Goal: Task Accomplishment & Management: Use online tool/utility

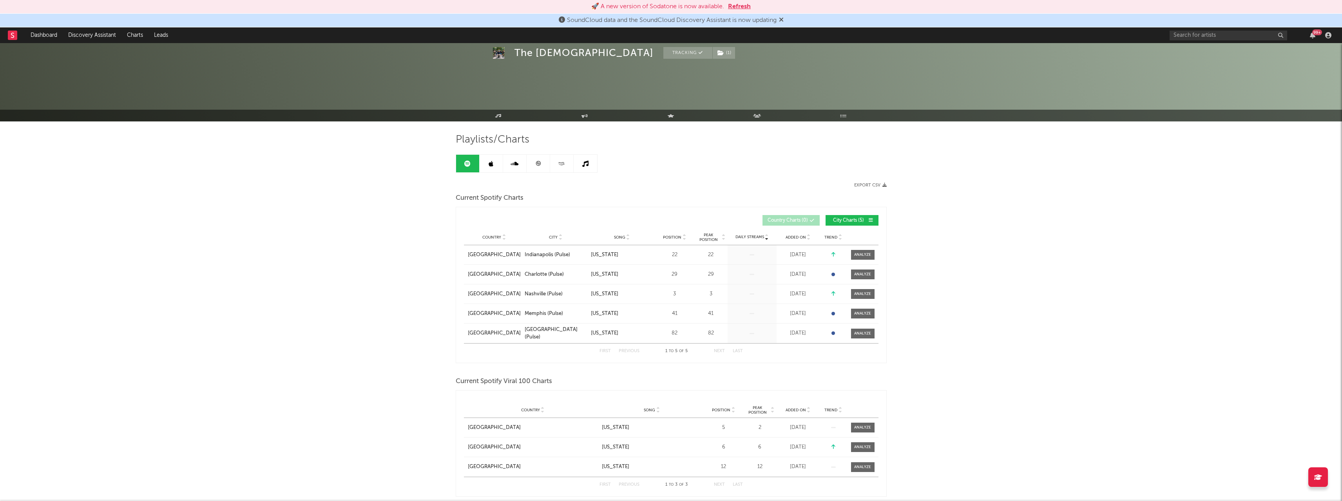
select select "1w"
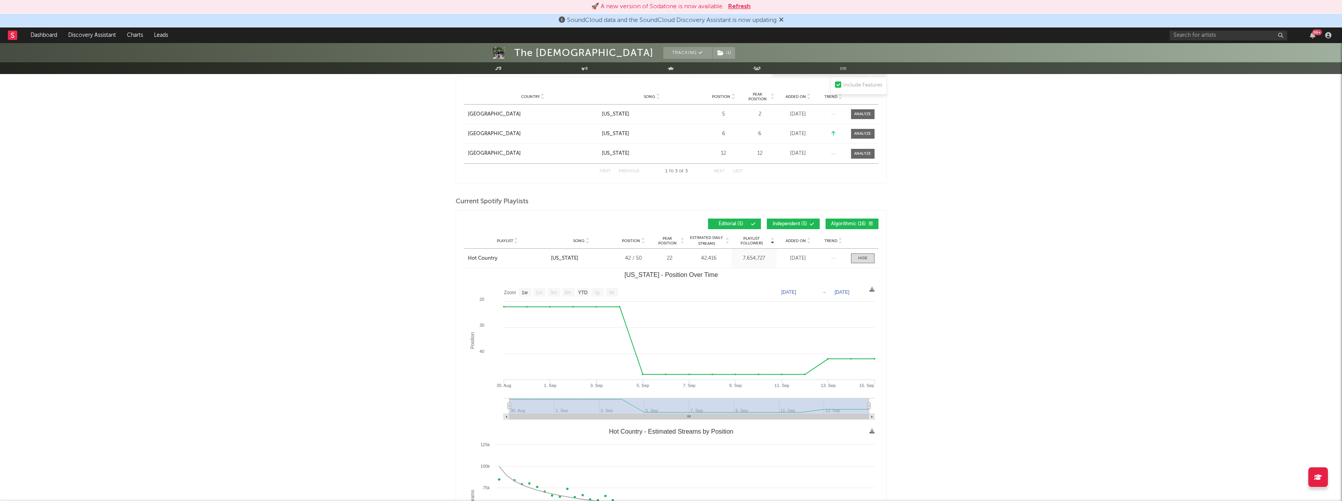
click at [44, 31] on link "Dashboard" at bounding box center [44, 35] width 38 height 16
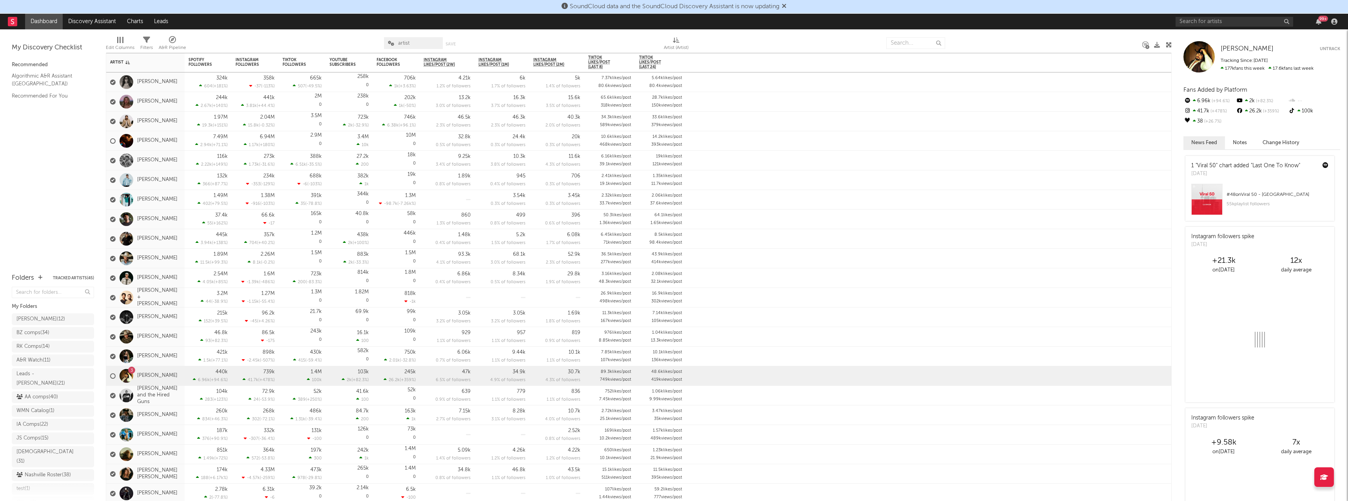
click at [786, 7] on icon at bounding box center [784, 6] width 5 height 6
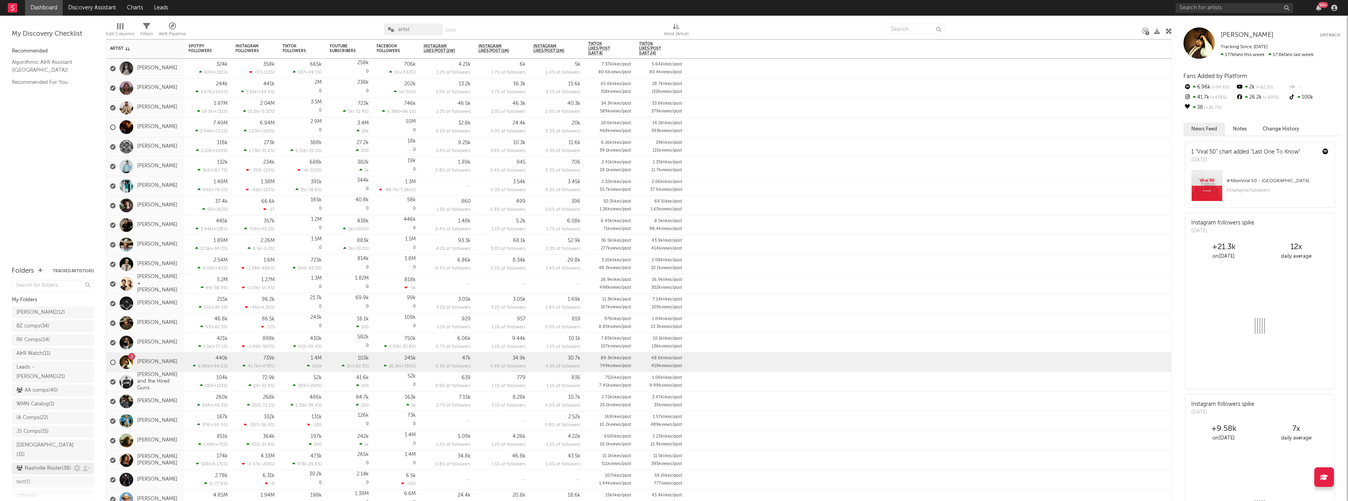
click at [35, 464] on div "Nashville Roster ( 38 )" at bounding box center [43, 468] width 54 height 9
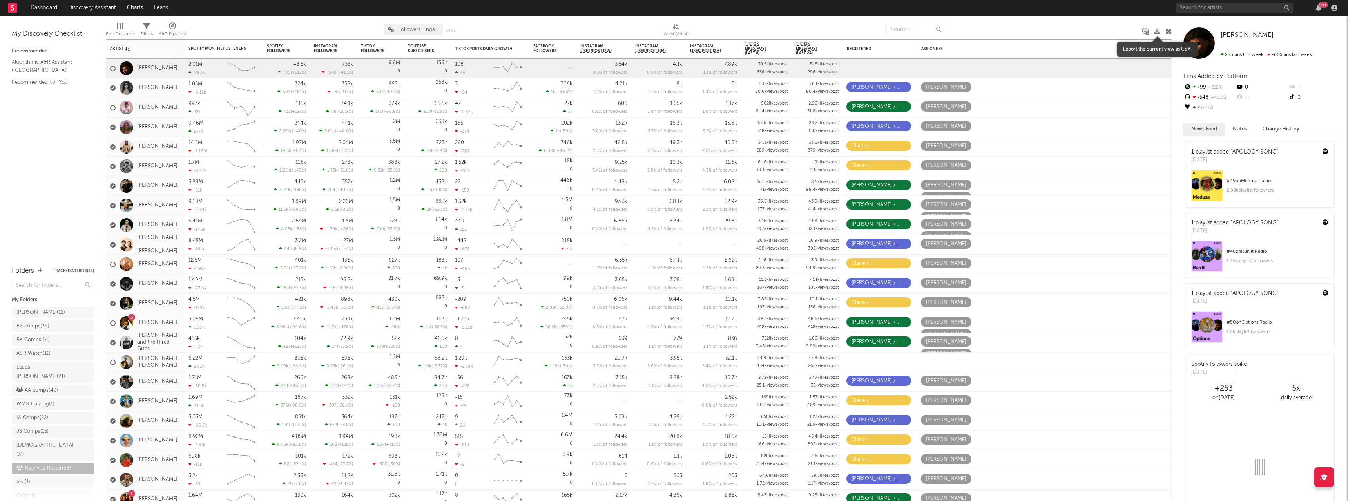
click at [1155, 29] on icon at bounding box center [1157, 31] width 6 height 6
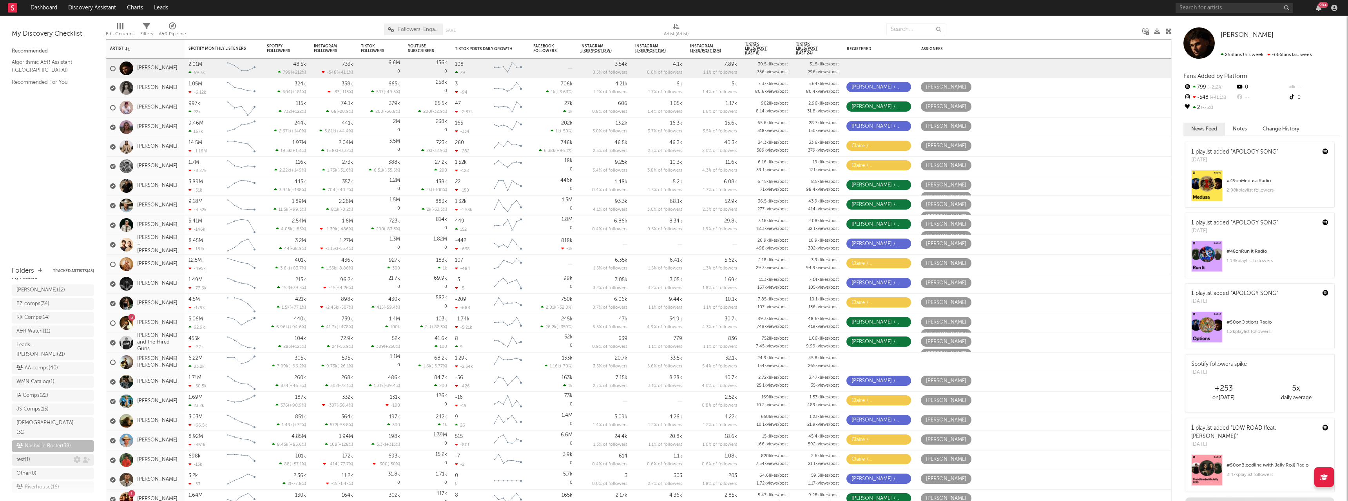
scroll to position [28, 0]
click at [39, 477] on div "Riverhouse ( 16 )" at bounding box center [37, 481] width 43 height 9
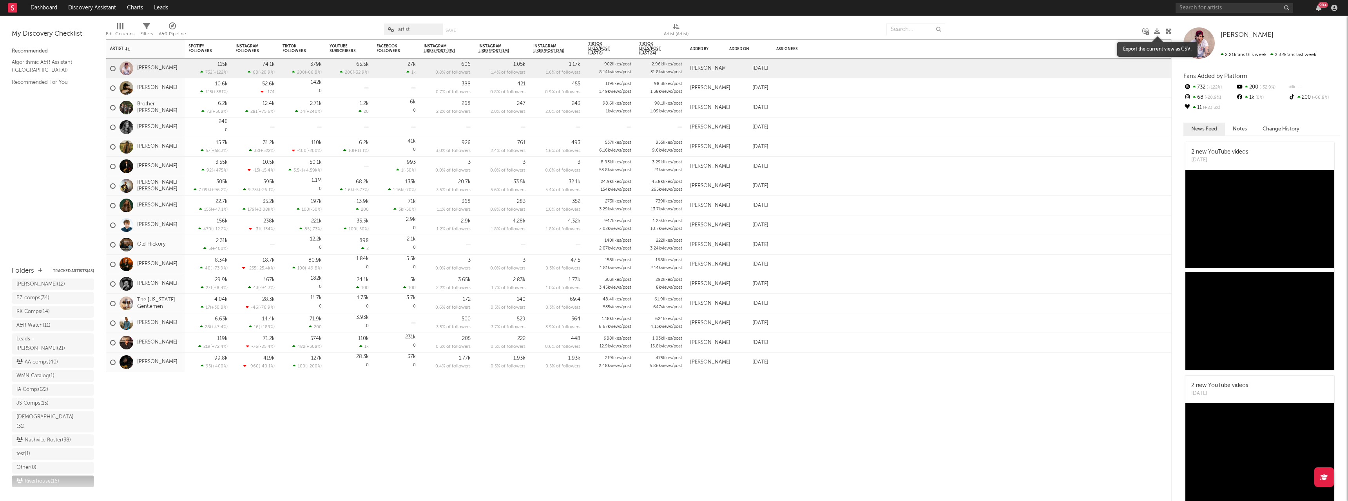
click at [1157, 32] on icon at bounding box center [1157, 31] width 6 height 6
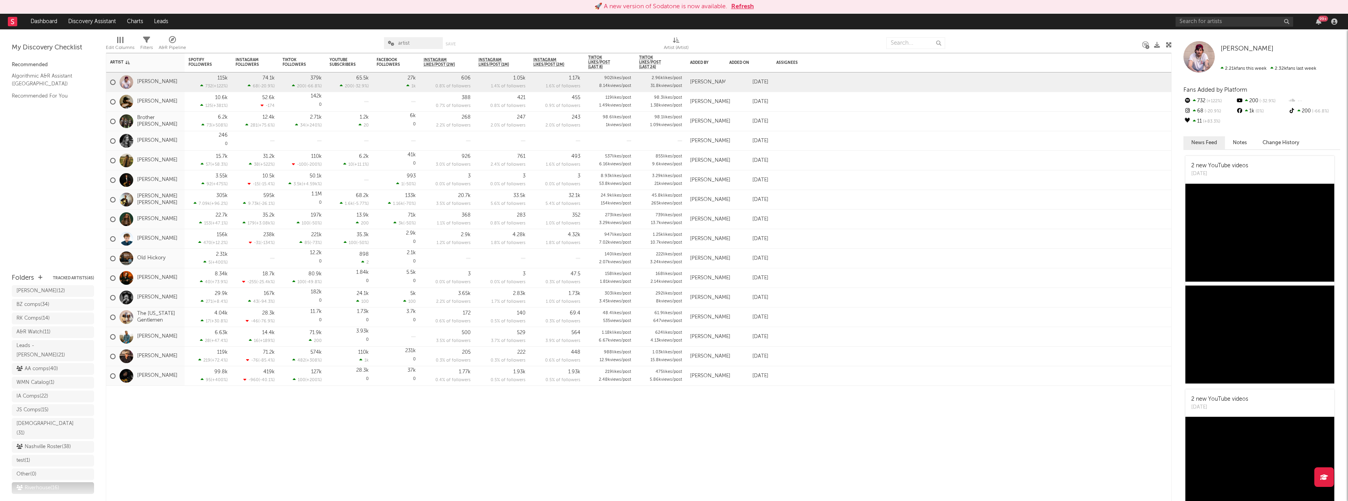
click at [742, 7] on button "Refresh" at bounding box center [742, 6] width 23 height 9
